Goal: Check status

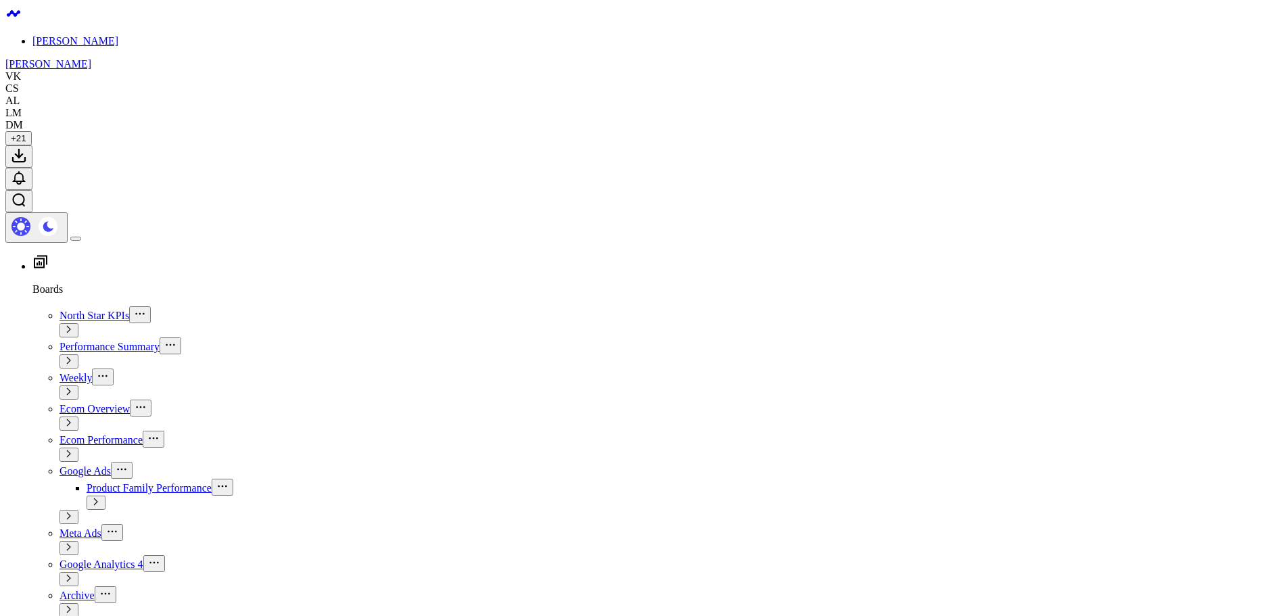
click at [77, 434] on span "Ecom Performance" at bounding box center [100, 439] width 83 height 11
